Goal: Feedback & Contribution: Submit feedback/report problem

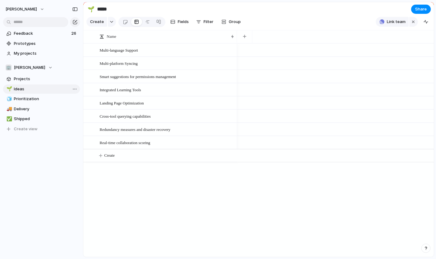
click at [36, 89] on span "Ideas" at bounding box center [46, 89] width 64 height 6
click at [37, 79] on span "Projects" at bounding box center [46, 79] width 64 height 6
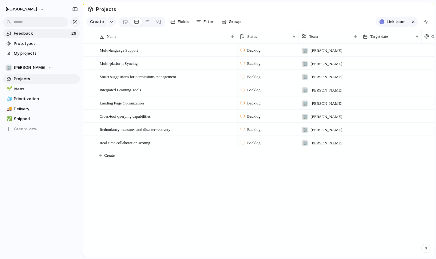
click at [40, 36] on span "Feedback" at bounding box center [42, 33] width 56 height 6
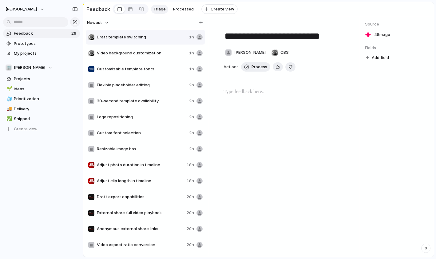
click at [148, 52] on span "Video background customization" at bounding box center [142, 53] width 90 height 6
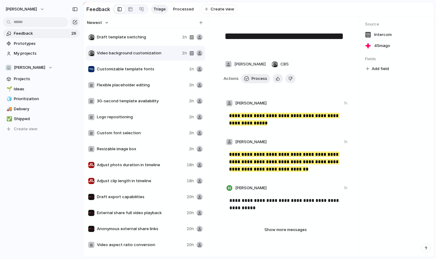
click at [143, 70] on span "Customizable template fonts" at bounding box center [142, 69] width 90 height 6
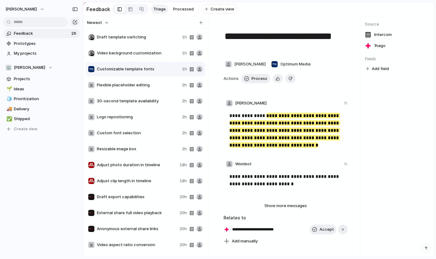
click at [150, 88] on div "Flexible placeholder editing" at bounding box center [133, 85] width 91 height 6
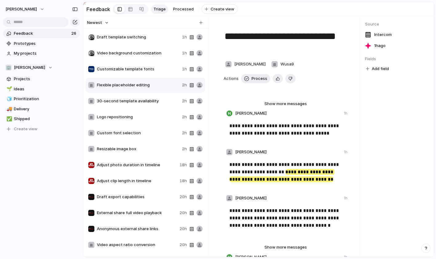
click at [151, 104] on div "30-second template availability 2h" at bounding box center [145, 101] width 119 height 15
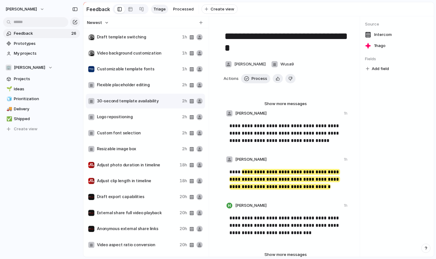
click at [139, 118] on span "Logo repositioning" at bounding box center [138, 117] width 83 height 6
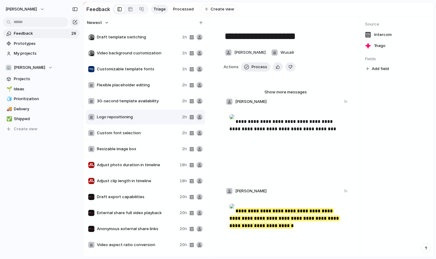
click at [141, 127] on div "Custom font selection 2h" at bounding box center [145, 133] width 119 height 15
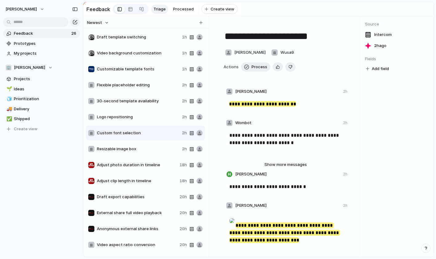
click at [146, 143] on div "Resizable image box 2h" at bounding box center [145, 149] width 119 height 15
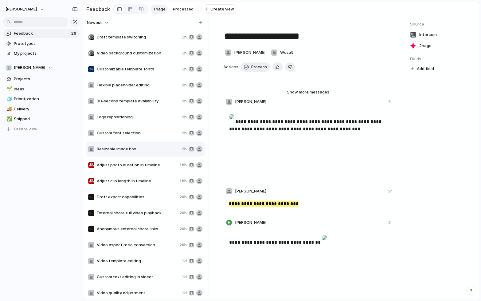
click at [148, 165] on span "Adjust photo duration in timeline" at bounding box center [137, 165] width 80 height 6
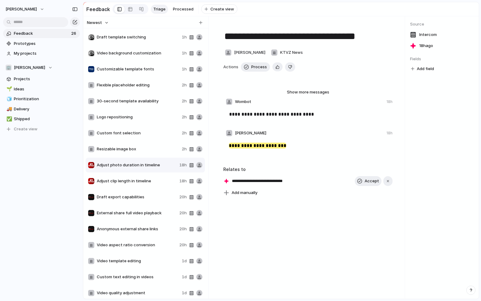
click at [149, 179] on span "Adjust clip length in timeline" at bounding box center [137, 181] width 80 height 6
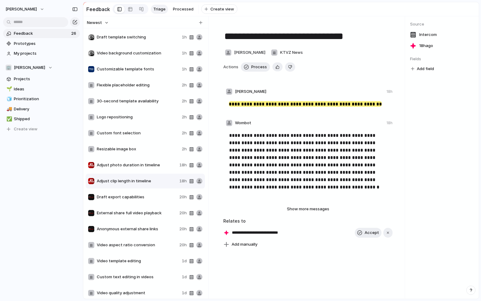
click at [146, 74] on div "Customizable template fonts 1h" at bounding box center [145, 69] width 119 height 15
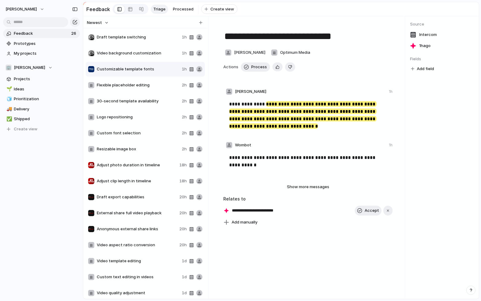
click at [143, 105] on div "30-second template availability 2h" at bounding box center [145, 101] width 119 height 15
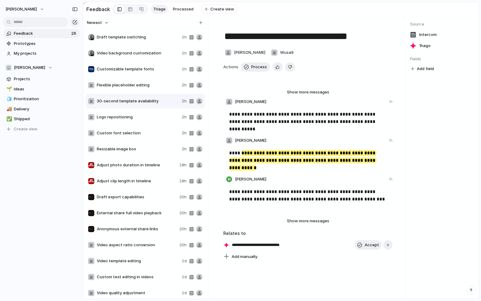
click at [142, 118] on span "Logo repositioning" at bounding box center [138, 117] width 83 height 6
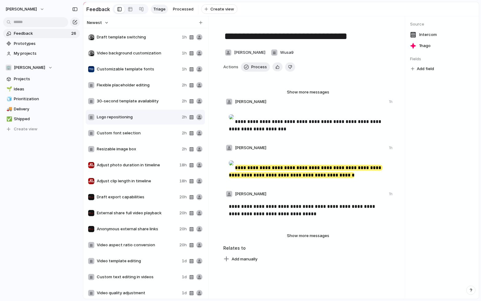
type textarea "**********"
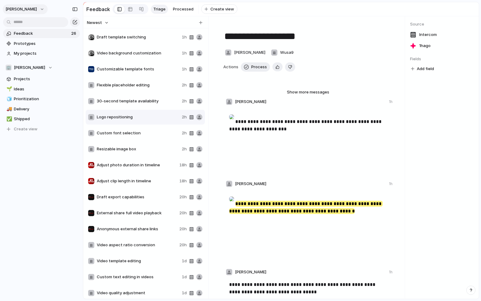
click at [37, 8] on span "[PERSON_NAME]" at bounding box center [21, 9] width 31 height 6
click at [24, 53] on span "Sign out" at bounding box center [22, 52] width 16 height 6
